Goal: Information Seeking & Learning: Learn about a topic

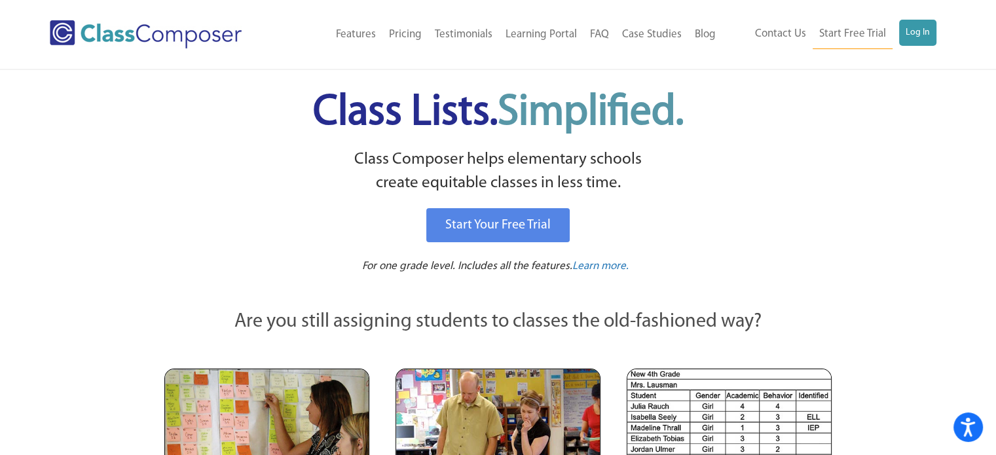
click at [938, 39] on div "Contact Us Start Free Trial Log In" at bounding box center [834, 34] width 224 height 29
click at [929, 36] on link "Log In" at bounding box center [917, 33] width 37 height 26
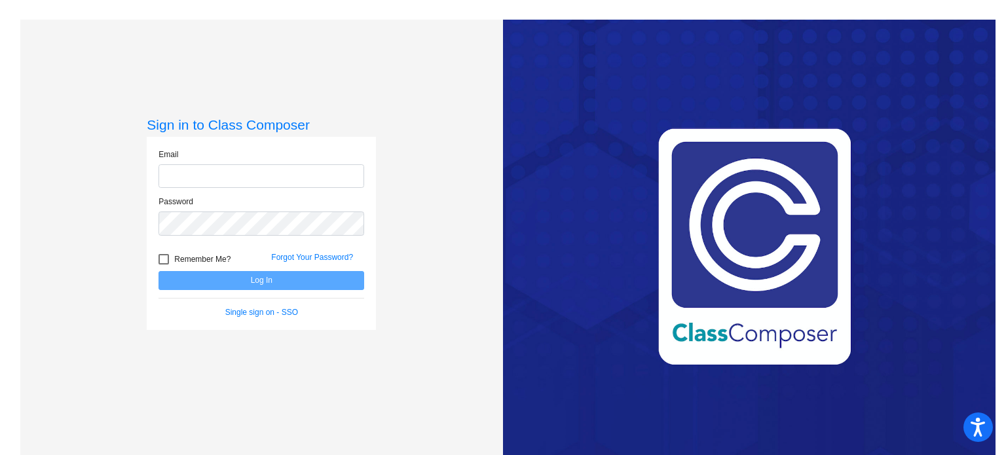
type input "[EMAIL_ADDRESS][DOMAIN_NAME]"
click at [280, 179] on input "[EMAIL_ADDRESS][DOMAIN_NAME]" at bounding box center [261, 176] width 206 height 24
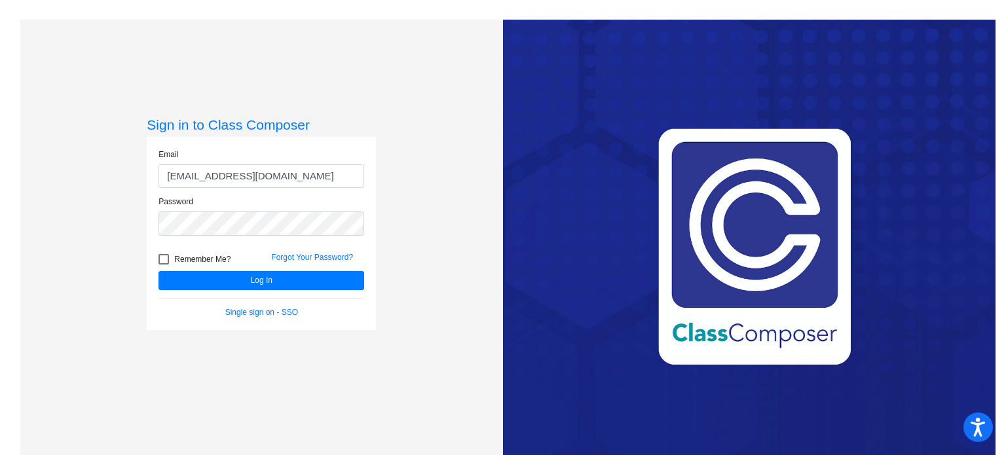
click at [230, 293] on form "Email [EMAIL_ADDRESS][DOMAIN_NAME] Password Remember Me? Forgot Your Password? …" at bounding box center [261, 234] width 206 height 170
click at [231, 282] on button "Log In" at bounding box center [261, 280] width 206 height 19
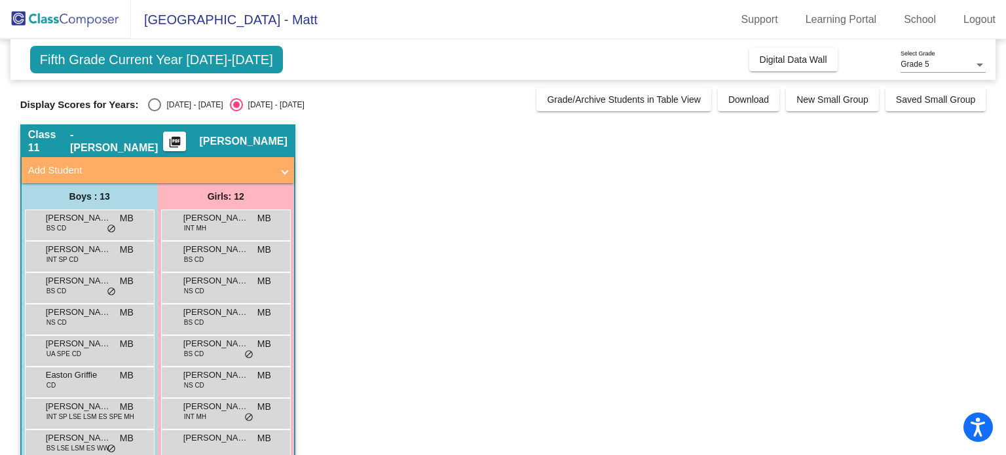
click at [153, 101] on div "Select an option" at bounding box center [154, 104] width 13 height 13
click at [154, 111] on input "[DATE] - [DATE]" at bounding box center [154, 111] width 1 height 1
radio input "true"
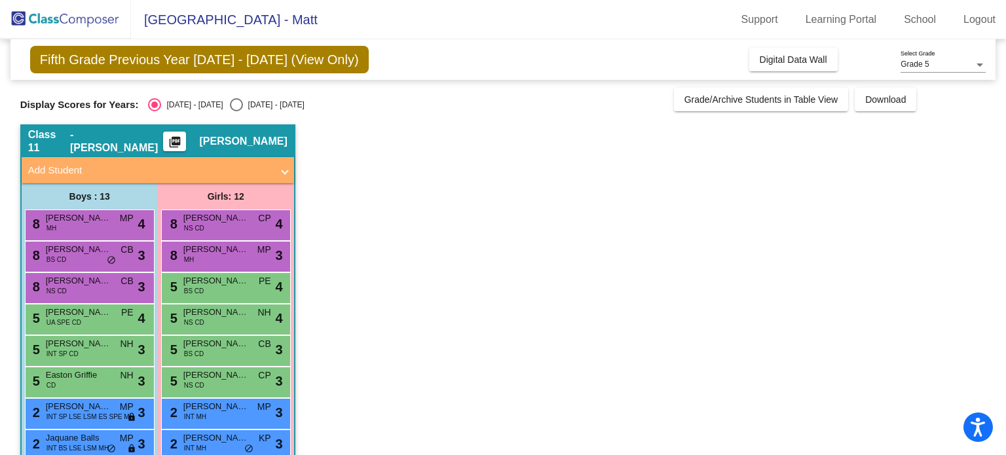
scroll to position [183, 0]
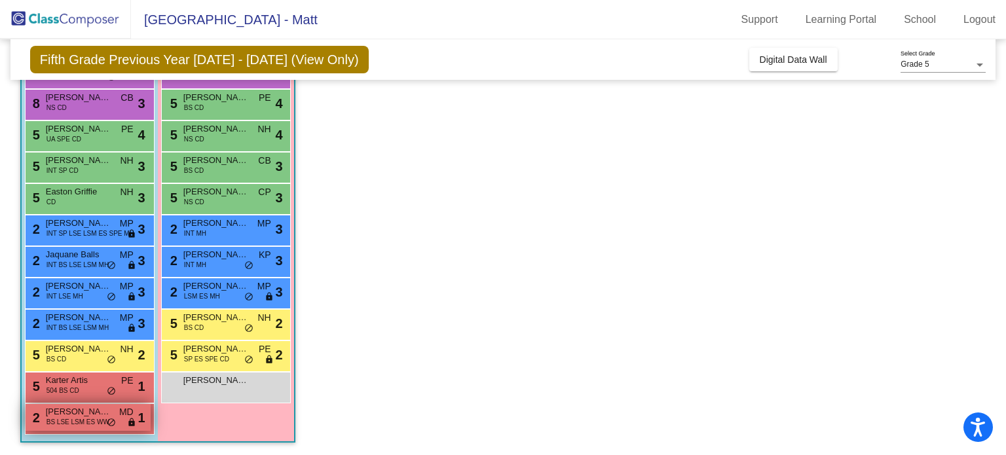
click at [92, 413] on span "[PERSON_NAME]" at bounding box center [78, 411] width 65 height 13
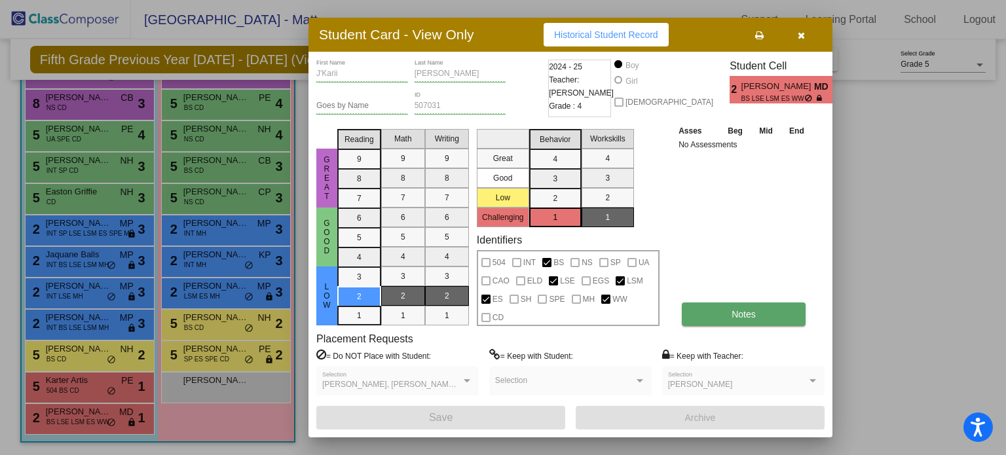
click at [735, 309] on span "Notes" at bounding box center [744, 314] width 24 height 10
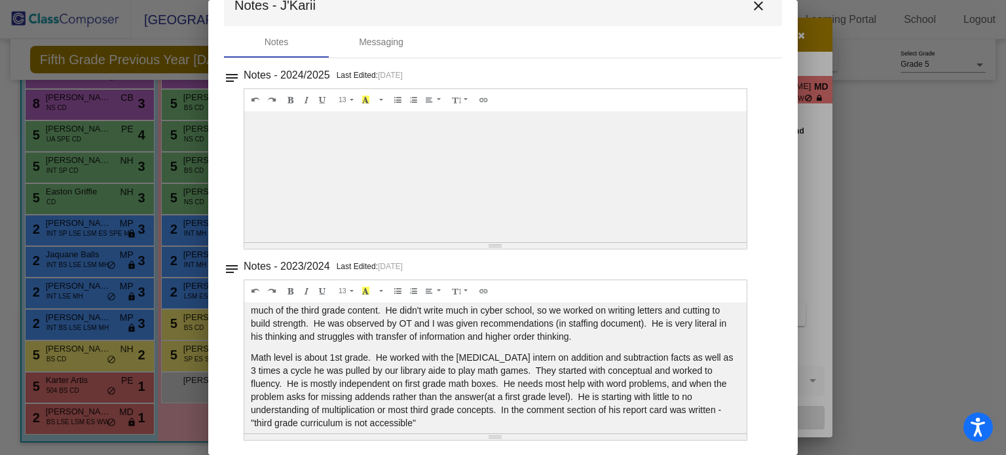
scroll to position [199, 0]
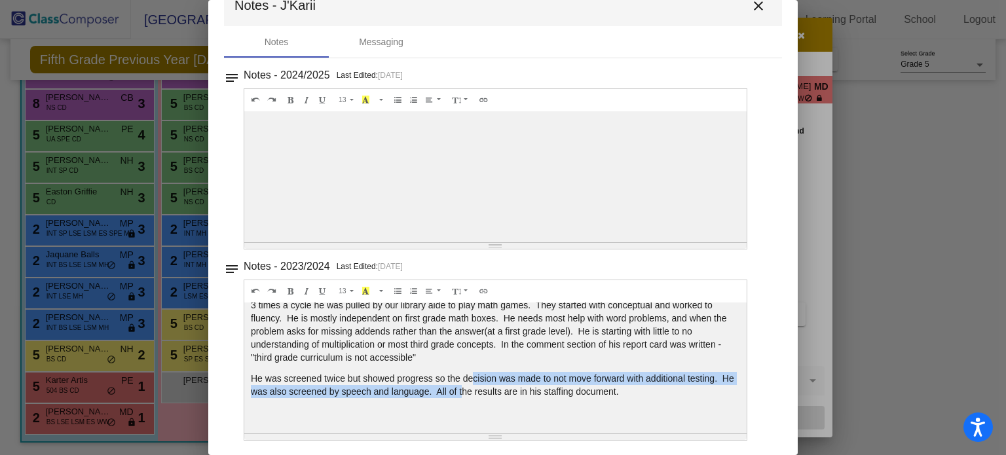
drag, startPoint x: 477, startPoint y: 387, endPoint x: 474, endPoint y: 368, distance: 19.3
click at [474, 242] on div "K- 2 attended Agora Cyber School, missed 1/3 of second grade at Agora. PLEASE S…" at bounding box center [495, 176] width 502 height 131
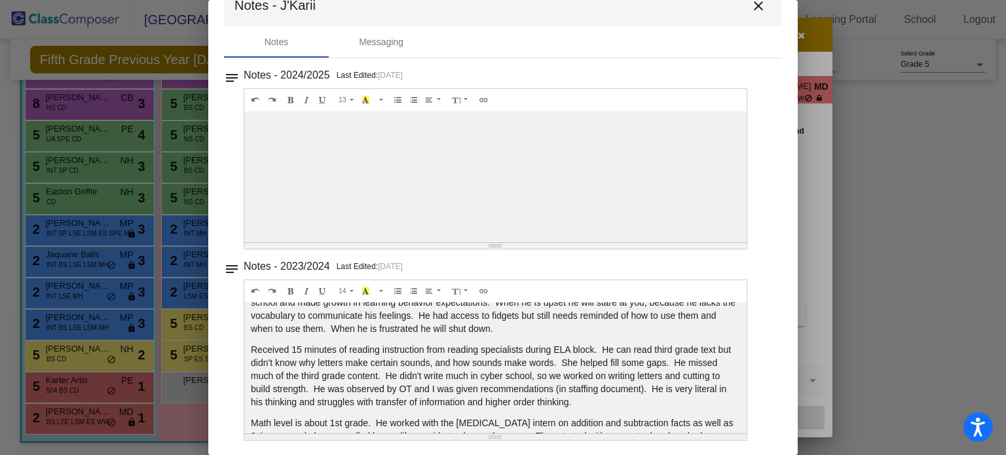
scroll to position [0, 0]
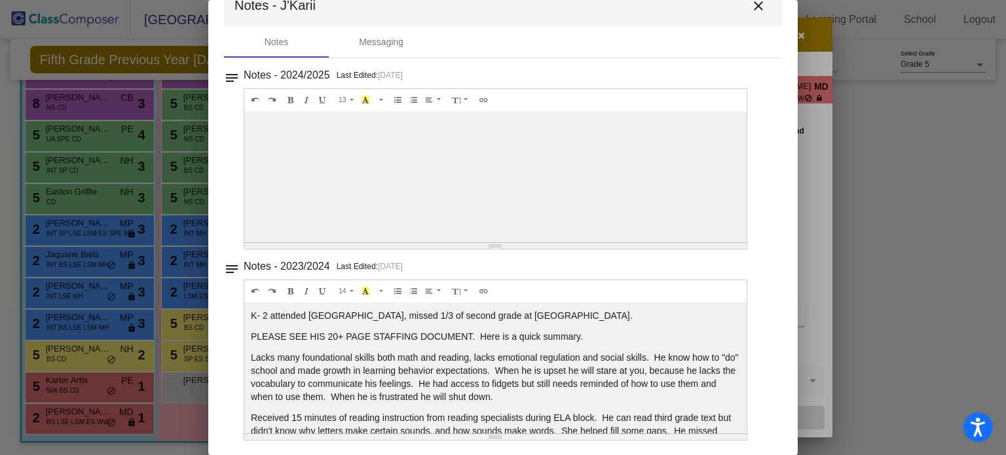
click at [753, 10] on mat-icon "close" at bounding box center [759, 6] width 16 height 16
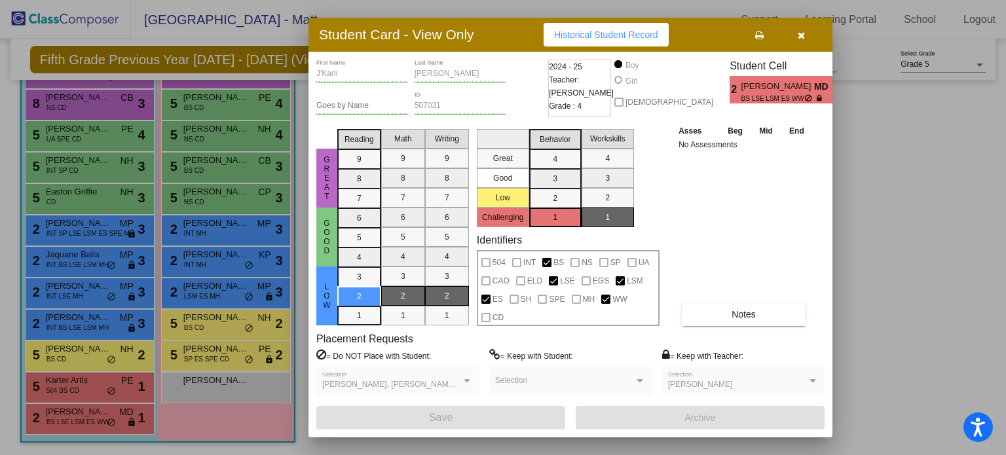
click at [802, 33] on icon "button" at bounding box center [801, 35] width 7 height 9
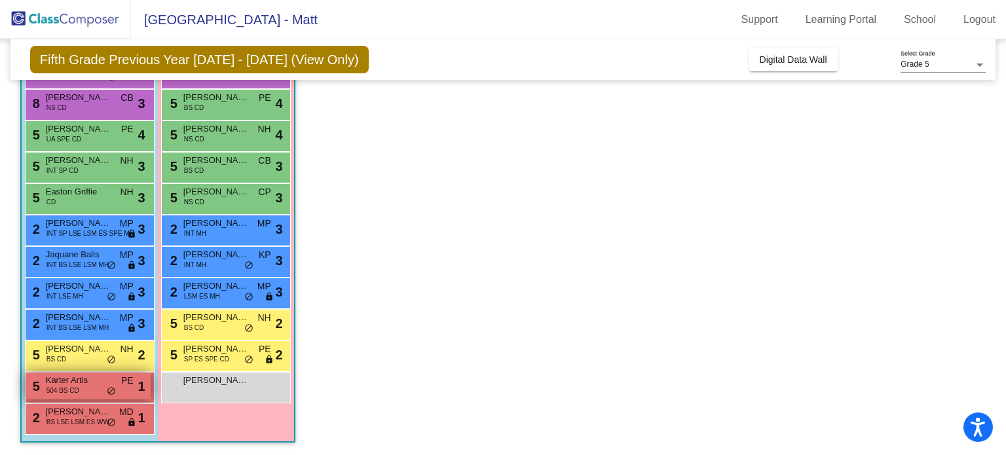
click at [56, 382] on span "Karter Artis" at bounding box center [78, 380] width 65 height 13
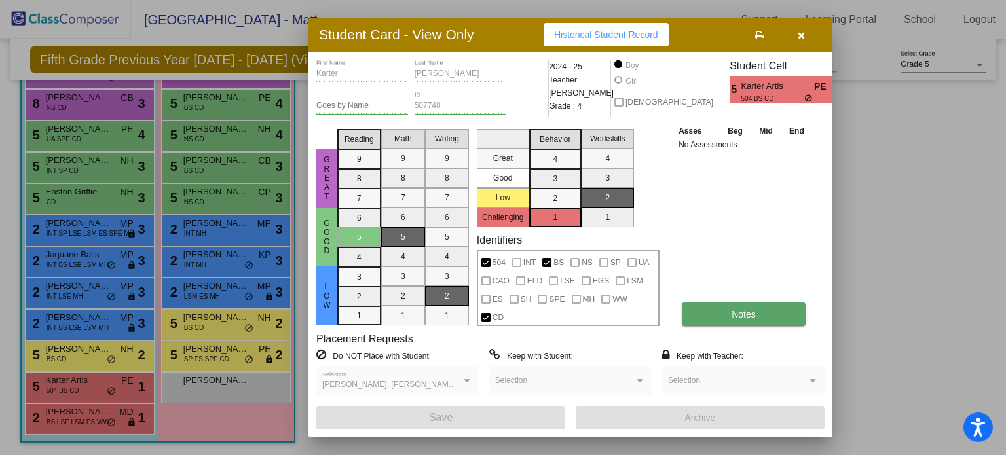
click at [712, 313] on button "Notes" at bounding box center [744, 315] width 124 height 24
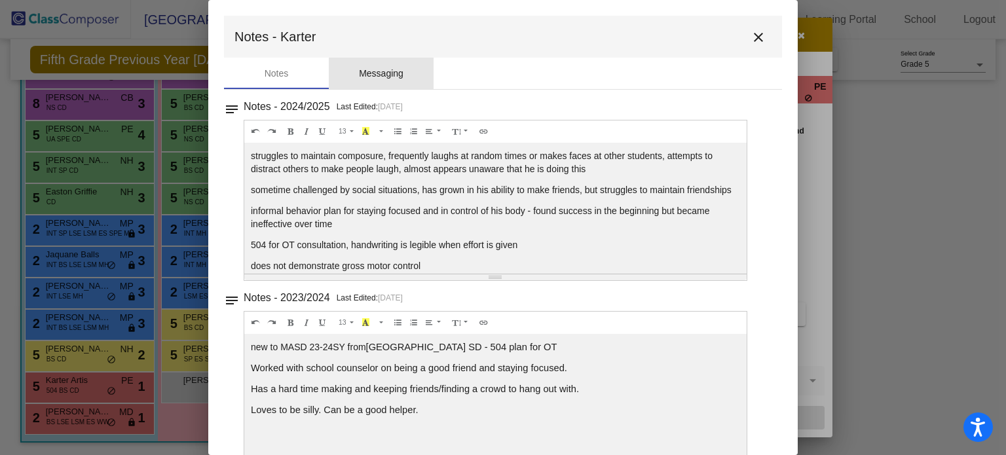
click at [401, 71] on div "Messaging" at bounding box center [381, 74] width 45 height 14
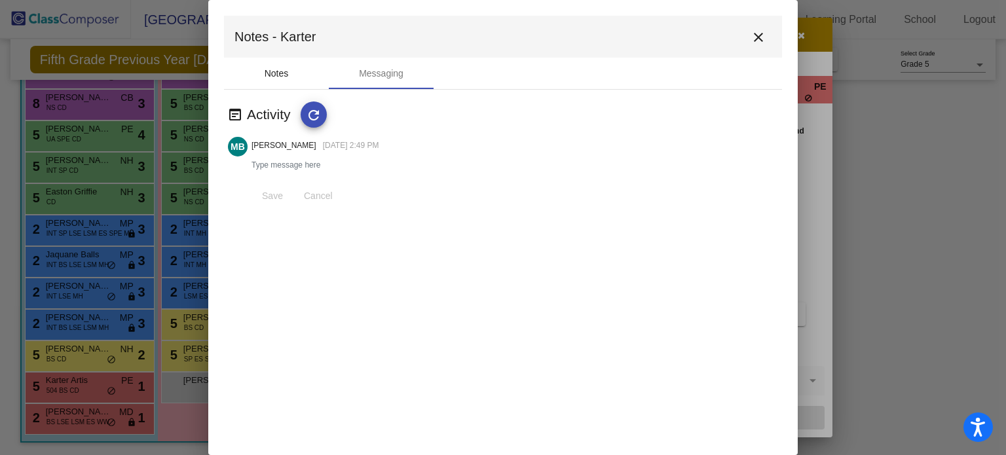
click at [279, 73] on div "Notes" at bounding box center [277, 74] width 24 height 14
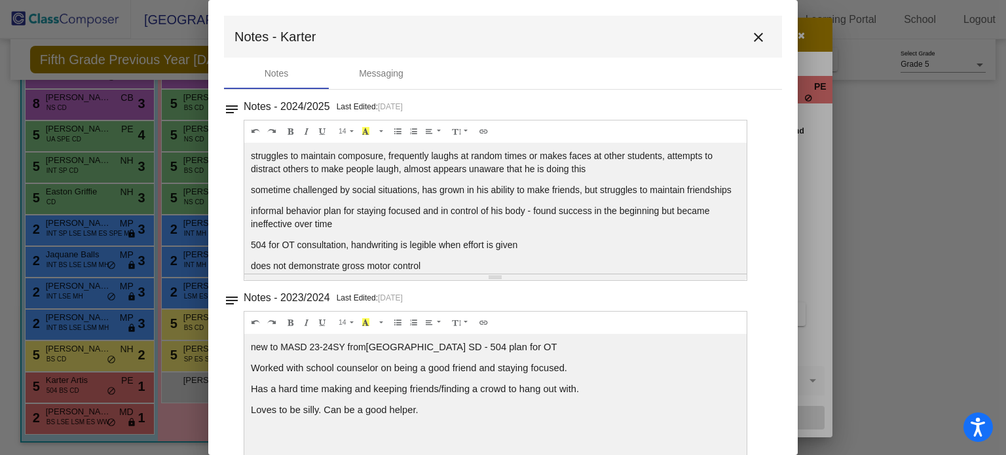
click at [745, 41] on button "close" at bounding box center [758, 37] width 26 height 26
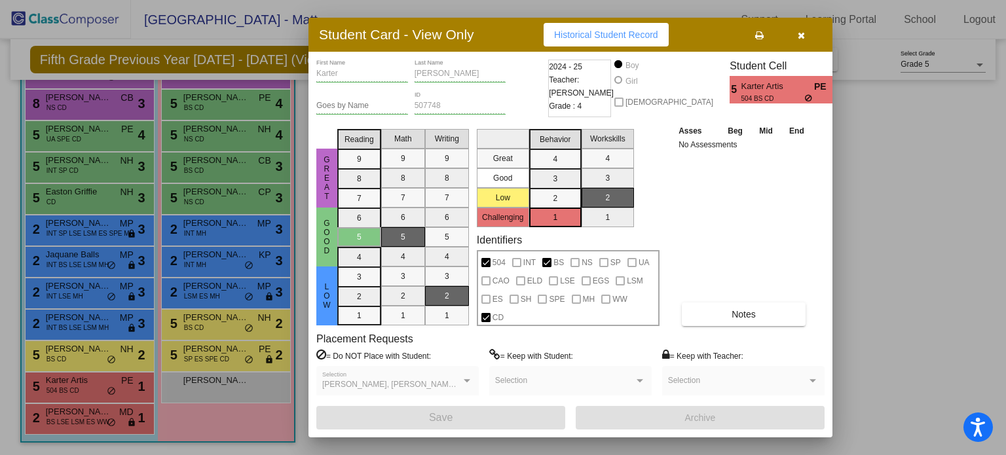
click at [794, 35] on button "button" at bounding box center [801, 35] width 42 height 24
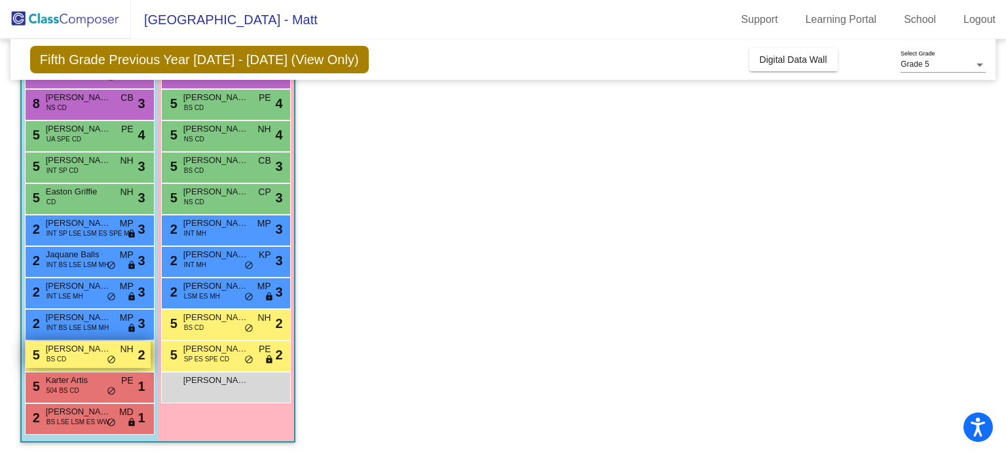
click at [56, 349] on span "Carson Baker" at bounding box center [78, 349] width 65 height 13
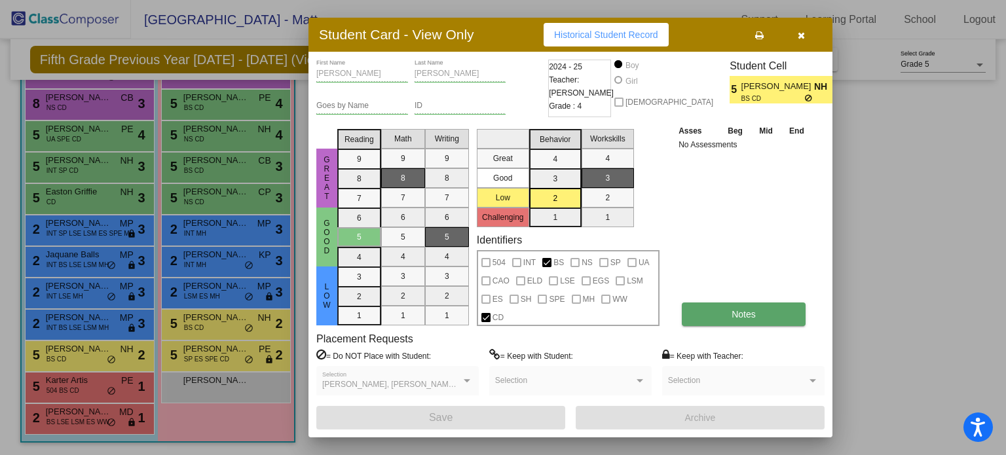
click at [709, 318] on button "Notes" at bounding box center [744, 315] width 124 height 24
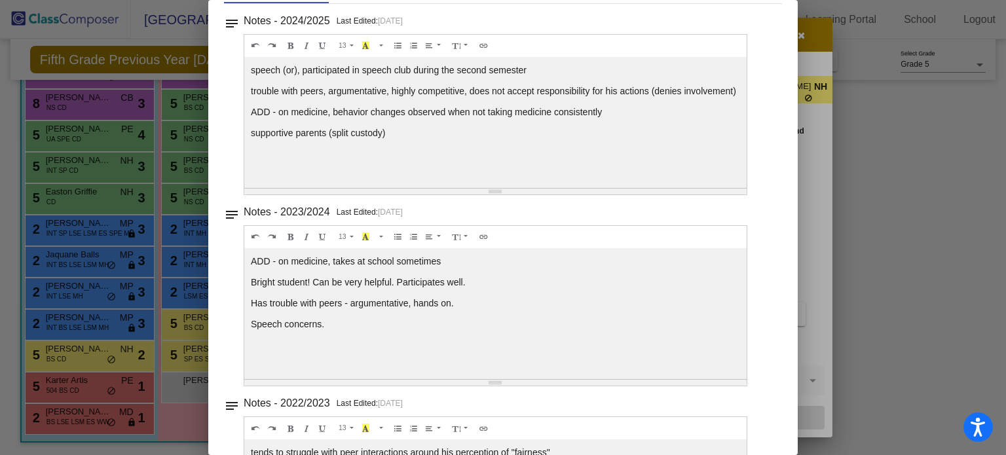
scroll to position [20, 0]
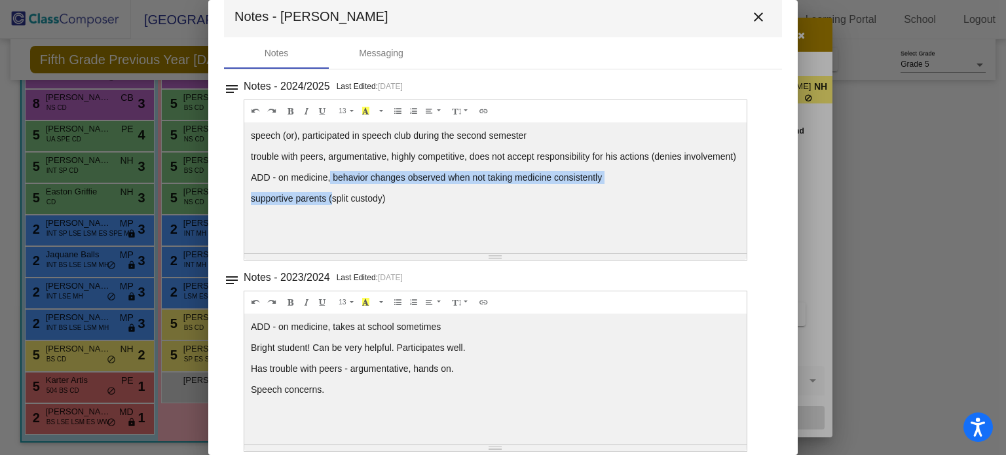
drag, startPoint x: 329, startPoint y: 195, endPoint x: 332, endPoint y: 204, distance: 8.9
click at [332, 204] on div "speech (or), participated in speech club during the second semester trouble wit…" at bounding box center [495, 187] width 502 height 131
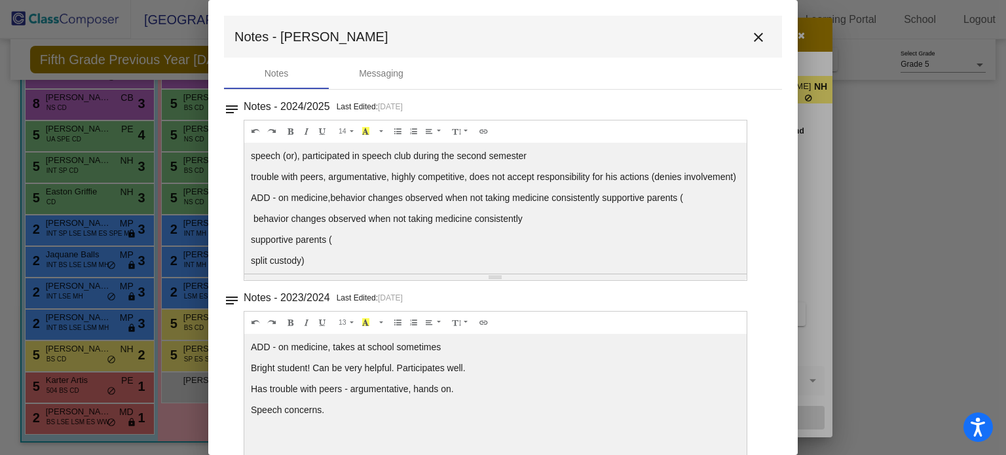
scroll to position [21, 0]
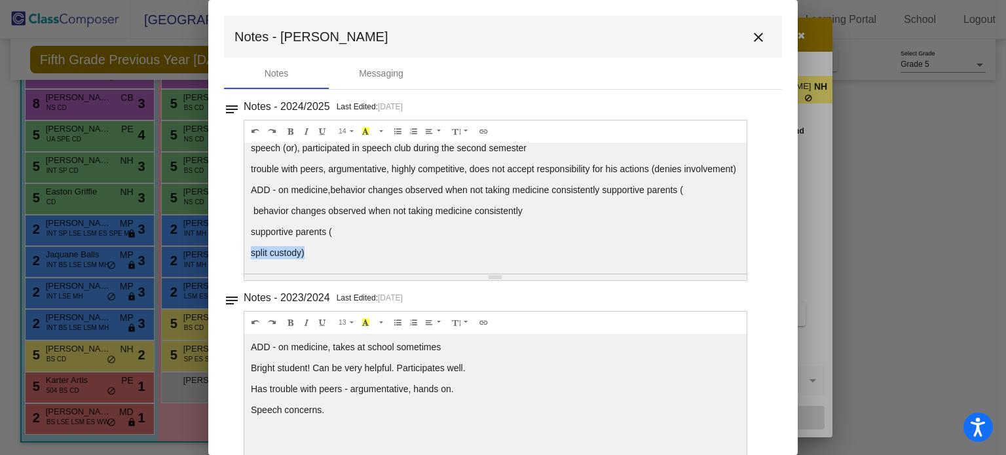
drag, startPoint x: 341, startPoint y: 247, endPoint x: 337, endPoint y: 227, distance: 19.9
click at [337, 227] on div "speech (or), participated in speech club during the second semester trouble wit…" at bounding box center [495, 208] width 502 height 131
click at [265, 246] on p "split custody)" at bounding box center [495, 252] width 489 height 13
click at [254, 251] on p "split custody)" at bounding box center [495, 252] width 489 height 13
click at [249, 250] on div "speech (or), participated in speech club during the second semester trouble wit…" at bounding box center [495, 208] width 502 height 131
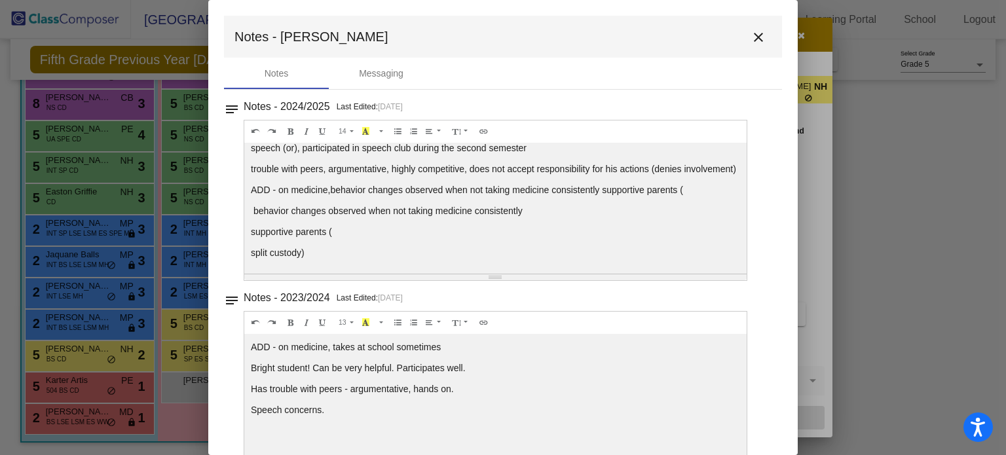
scroll to position [0, 0]
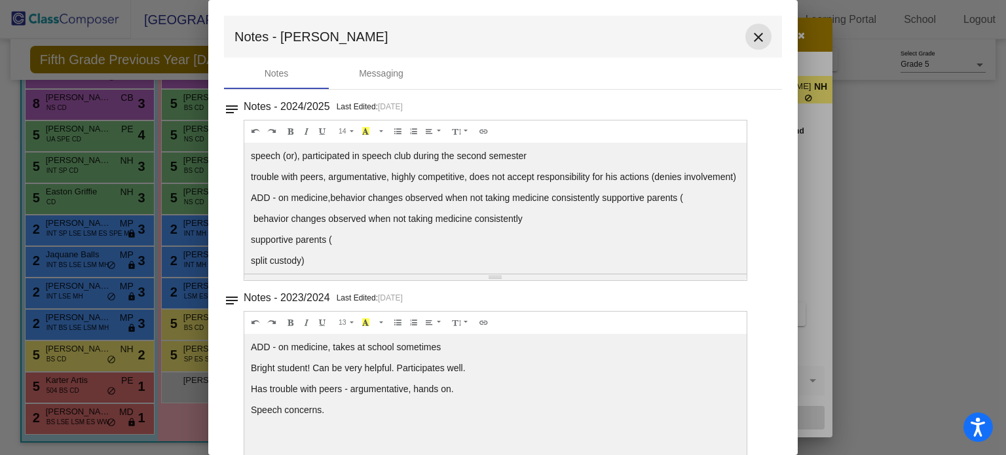
click at [751, 41] on mat-icon "close" at bounding box center [759, 37] width 16 height 16
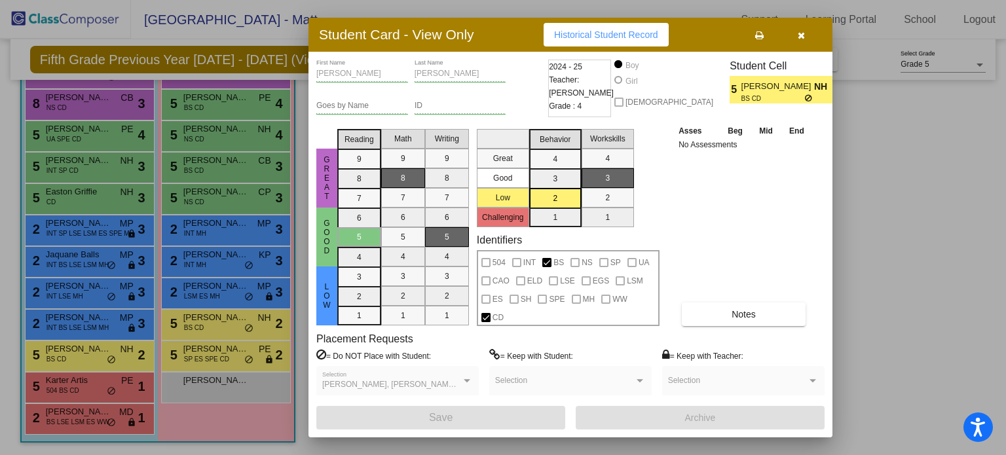
click at [803, 33] on icon "button" at bounding box center [801, 35] width 7 height 9
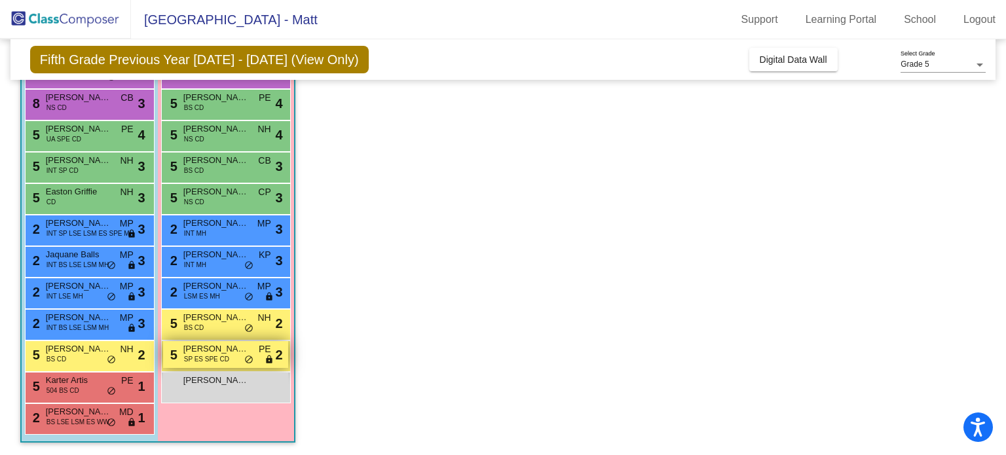
click at [229, 349] on span "Lillian Steiner" at bounding box center [215, 349] width 65 height 13
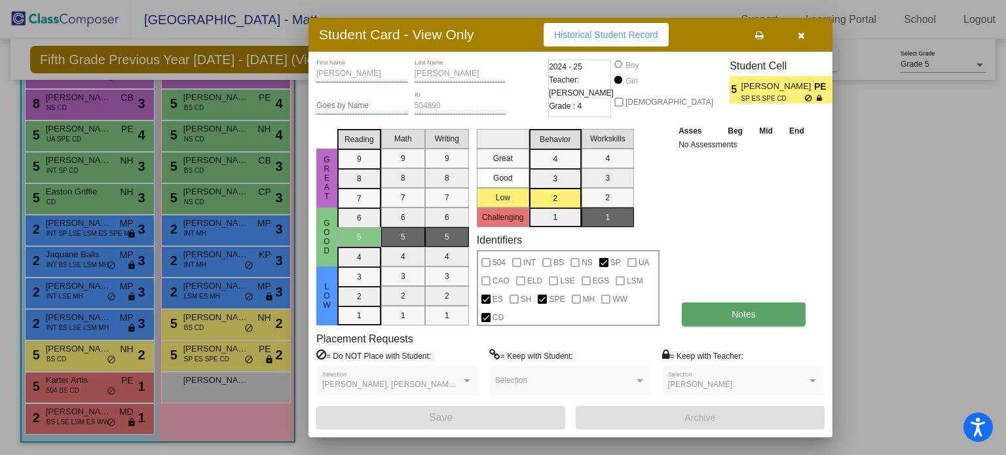
click at [760, 306] on button "Notes" at bounding box center [744, 315] width 124 height 24
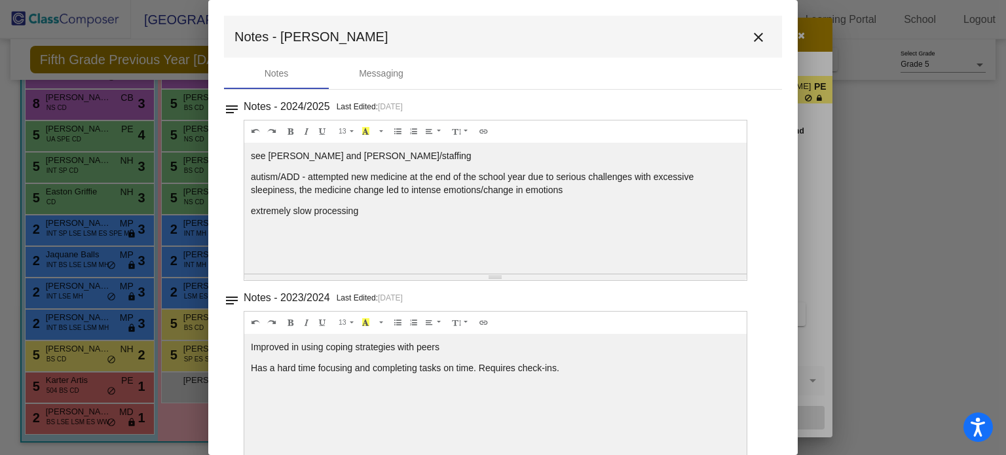
click at [756, 38] on mat-icon "close" at bounding box center [759, 37] width 16 height 16
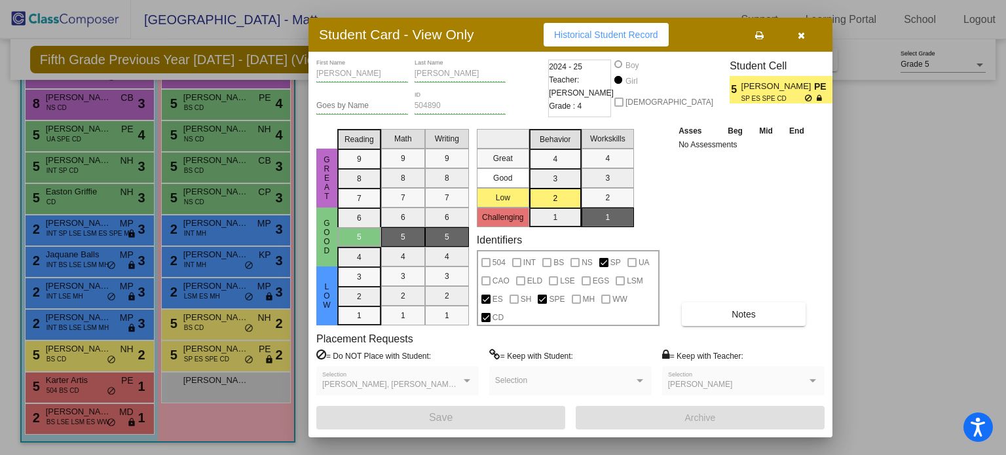
click at [799, 38] on icon "button" at bounding box center [801, 35] width 7 height 9
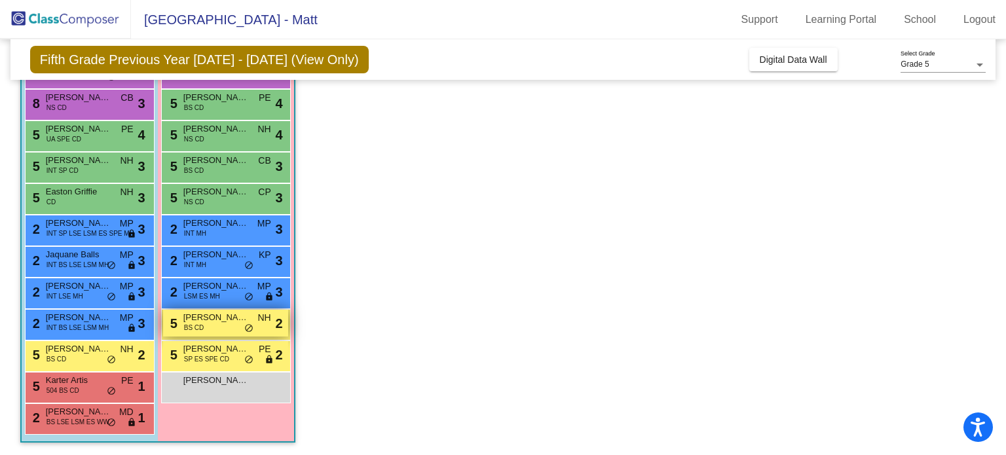
click at [201, 316] on span "Emily Fox" at bounding box center [215, 317] width 65 height 13
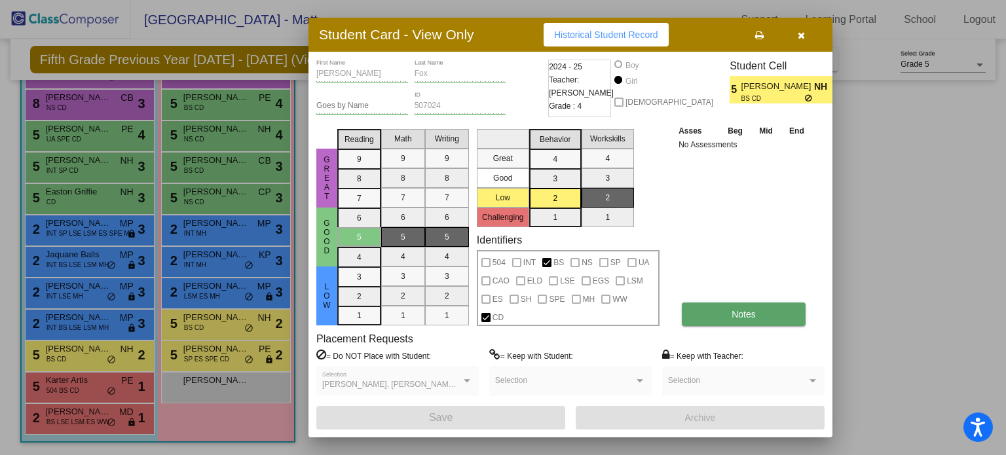
click at [718, 316] on button "Notes" at bounding box center [744, 315] width 124 height 24
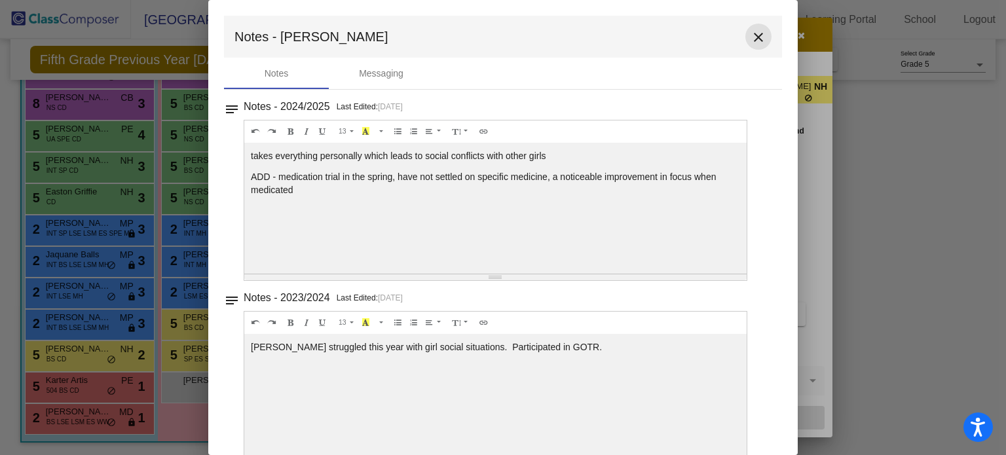
click at [755, 29] on mat-icon "close" at bounding box center [759, 37] width 16 height 16
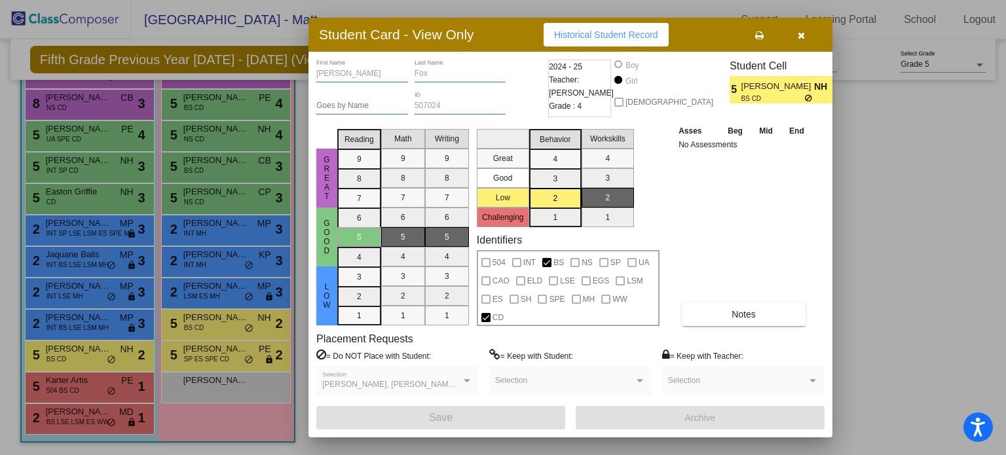
click at [800, 33] on icon "button" at bounding box center [801, 35] width 7 height 9
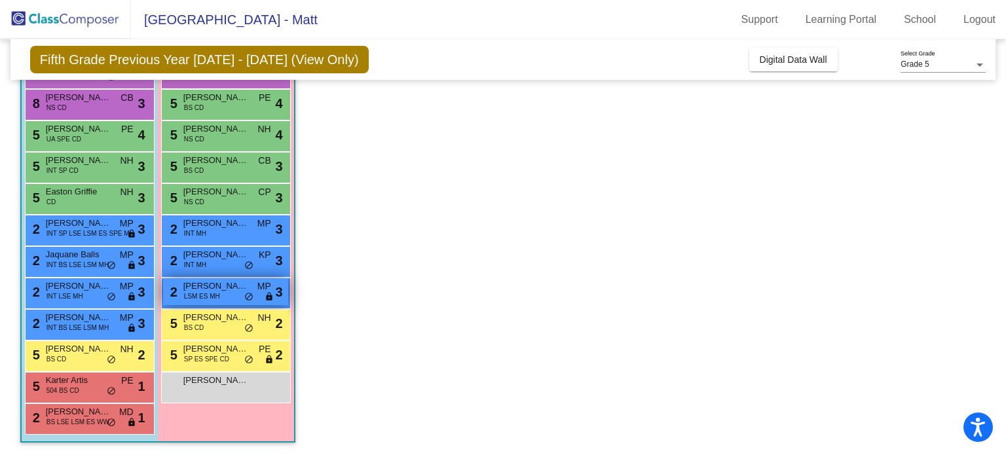
click at [227, 289] on span "Lilyana Renaud" at bounding box center [215, 286] width 65 height 13
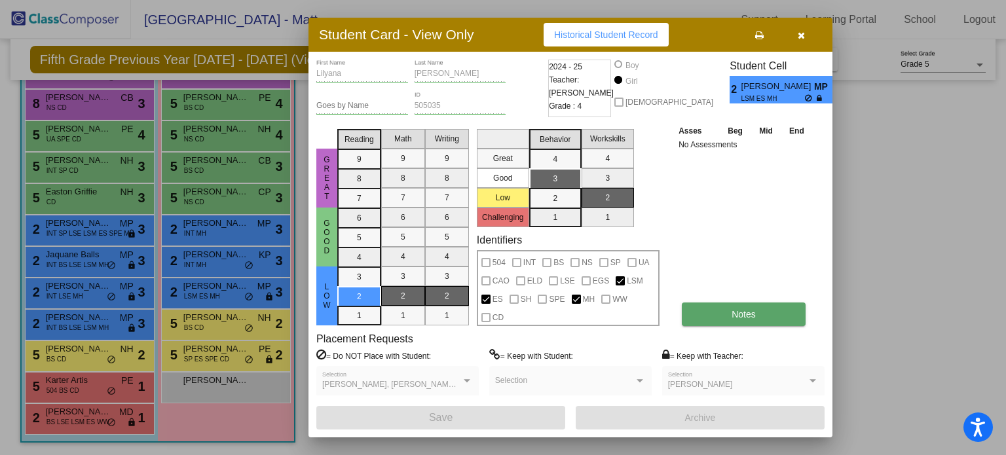
click at [696, 308] on button "Notes" at bounding box center [744, 315] width 124 height 24
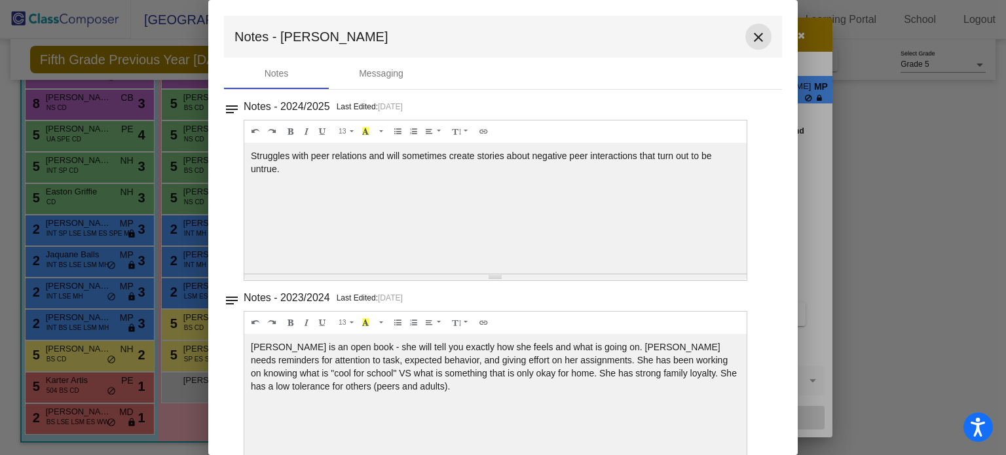
click at [757, 35] on mat-icon "close" at bounding box center [759, 37] width 16 height 16
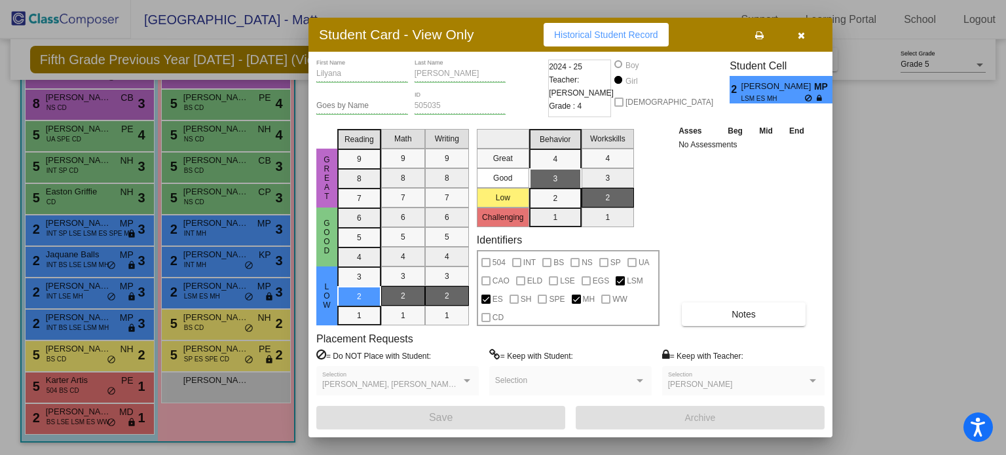
click at [112, 319] on div at bounding box center [503, 227] width 1006 height 455
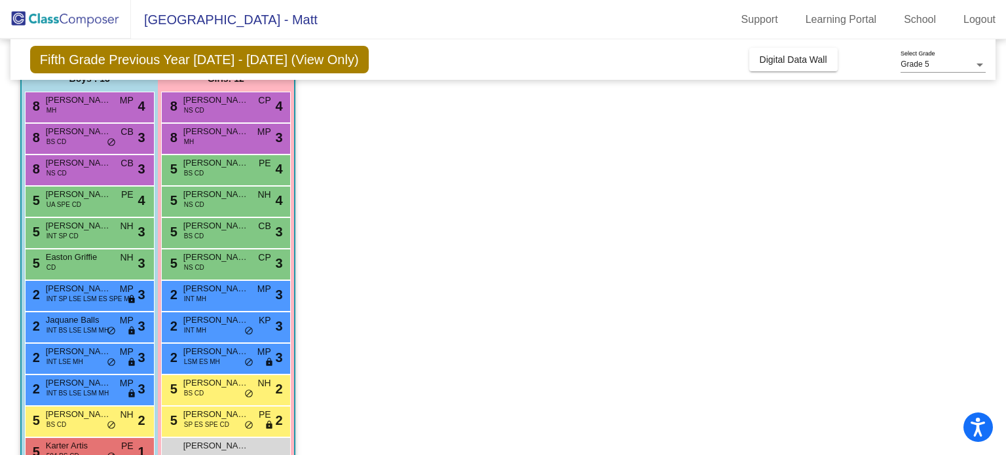
scroll to position [52, 0]
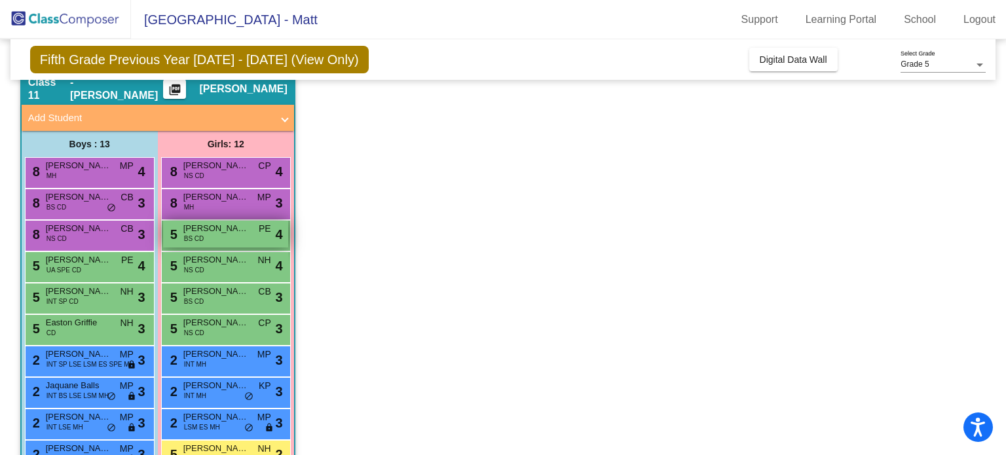
click at [226, 234] on div "5 Capri Garman BS CD PE lock do_not_disturb_alt 4" at bounding box center [225, 234] width 125 height 27
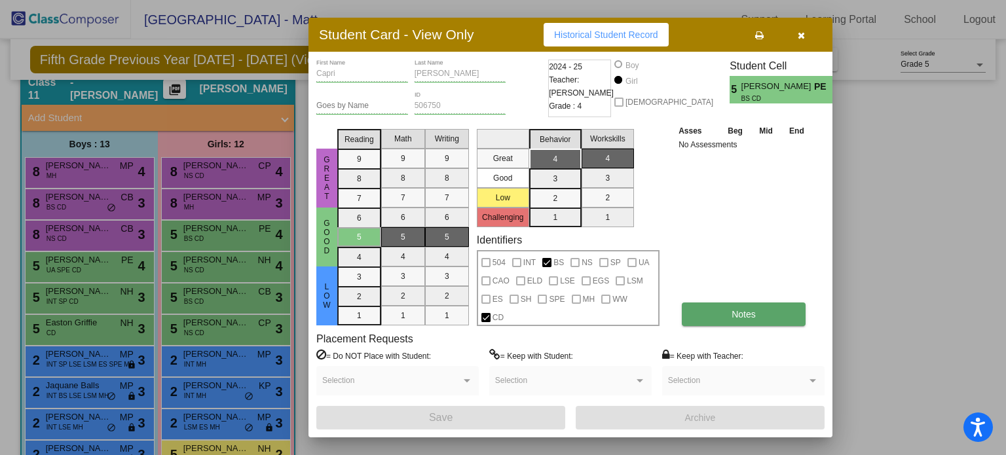
click at [726, 308] on button "Notes" at bounding box center [744, 315] width 124 height 24
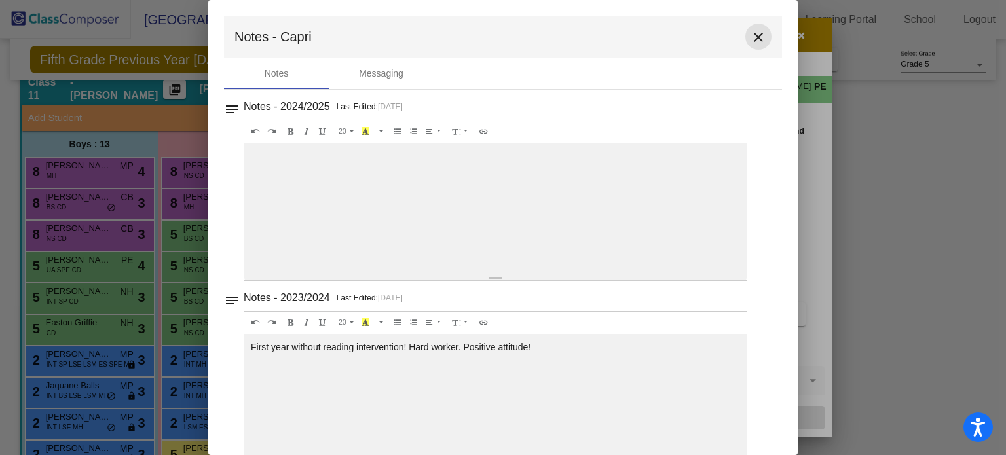
click at [751, 37] on mat-icon "close" at bounding box center [759, 37] width 16 height 16
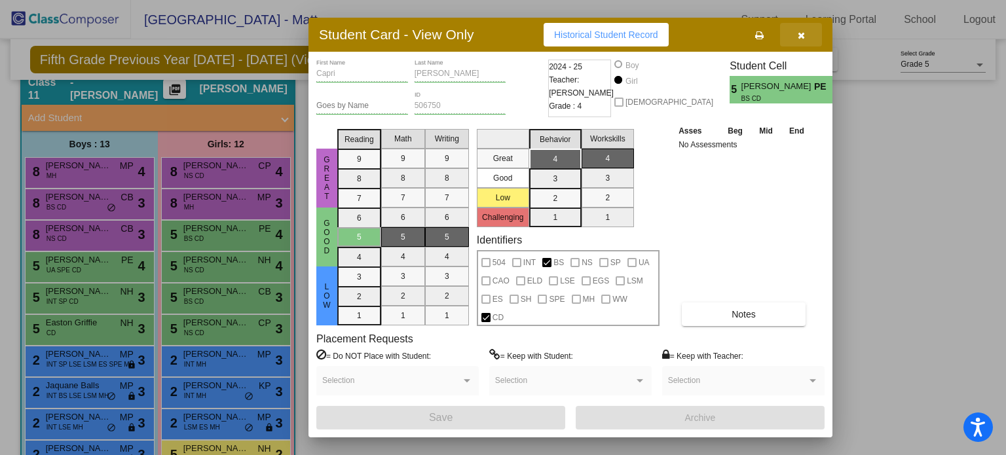
click at [808, 33] on button "button" at bounding box center [801, 35] width 42 height 24
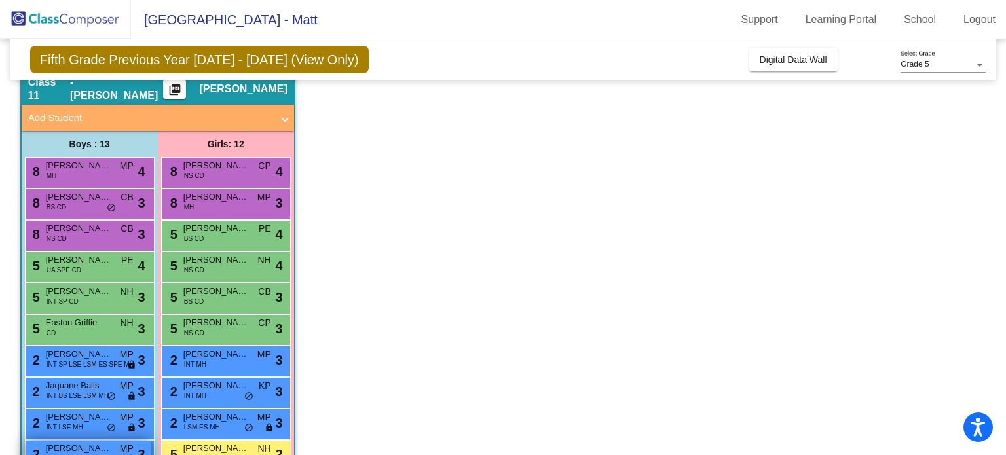
scroll to position [118, 0]
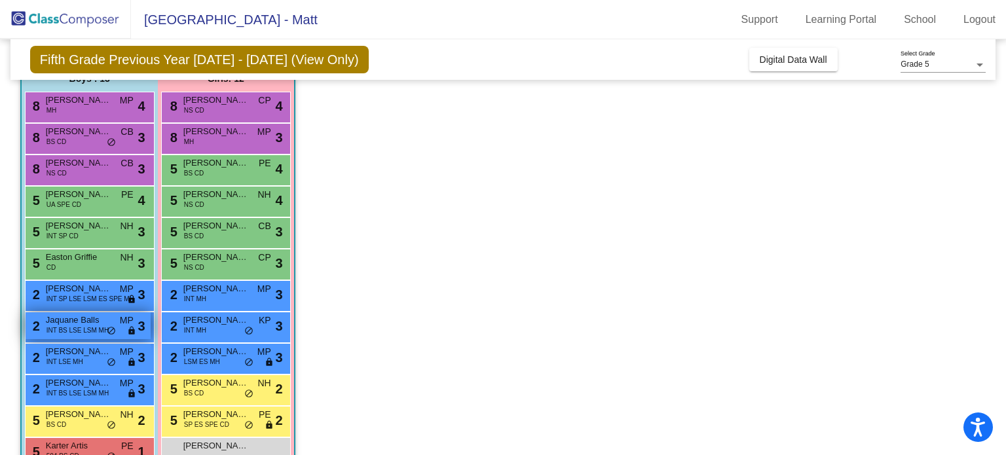
click at [86, 326] on span "INT BS LSE LSM MH" at bounding box center [77, 330] width 62 height 10
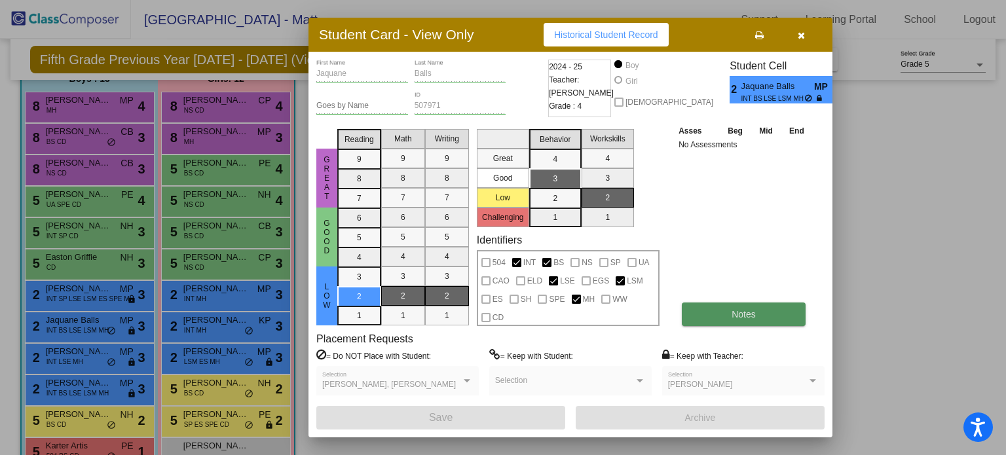
click at [726, 308] on button "Notes" at bounding box center [744, 315] width 124 height 24
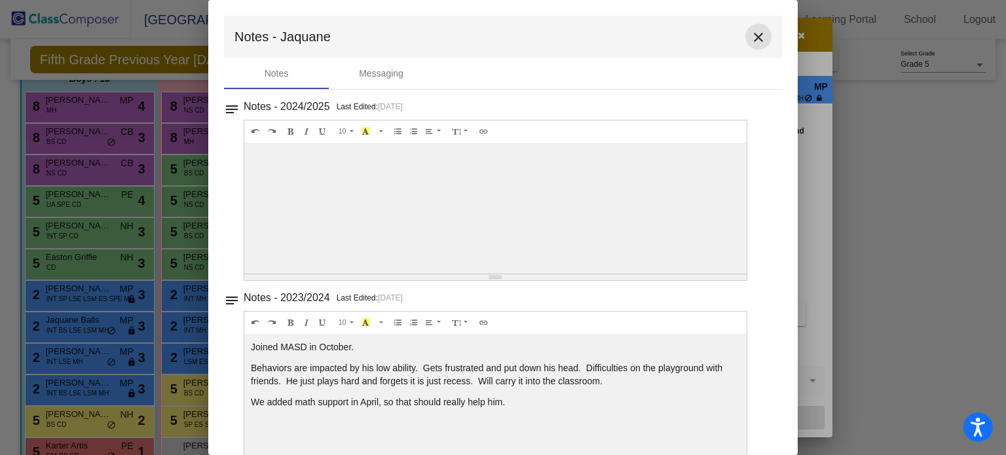
click at [751, 36] on mat-icon "close" at bounding box center [759, 37] width 16 height 16
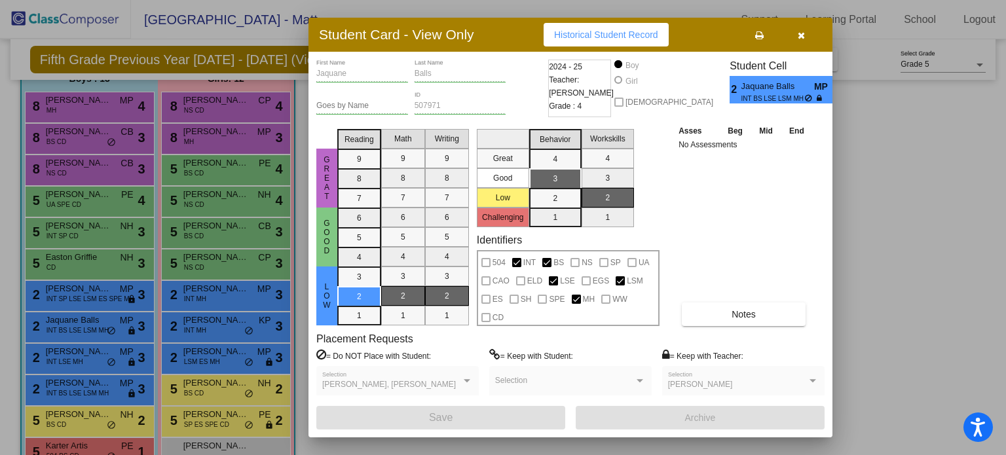
click at [804, 39] on button "button" at bounding box center [801, 35] width 42 height 24
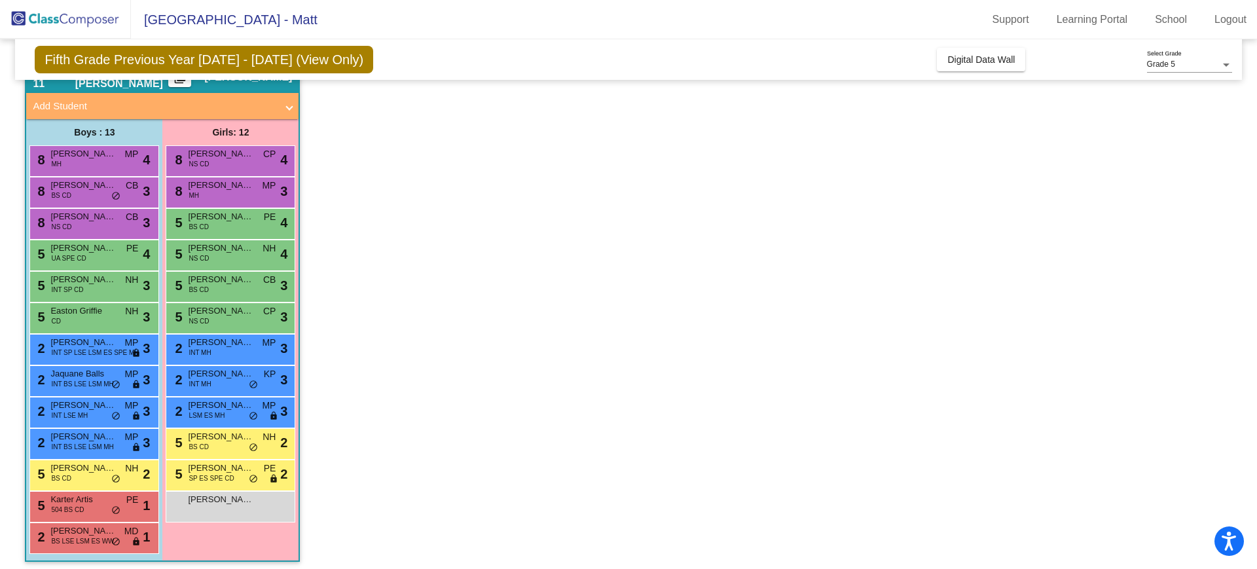
scroll to position [70, 0]
